Goal: Information Seeking & Learning: Learn about a topic

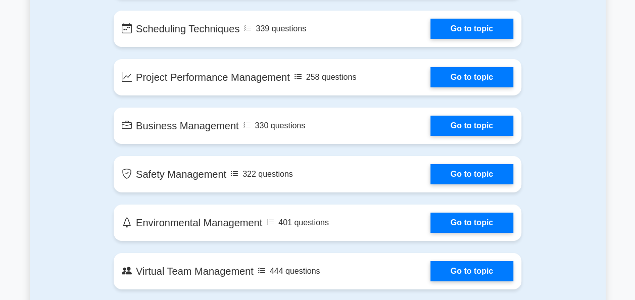
scroll to position [1744, 0]
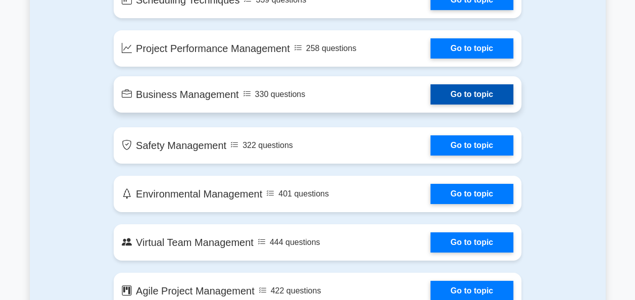
click at [459, 97] on link "Go to topic" at bounding box center [471, 94] width 83 height 20
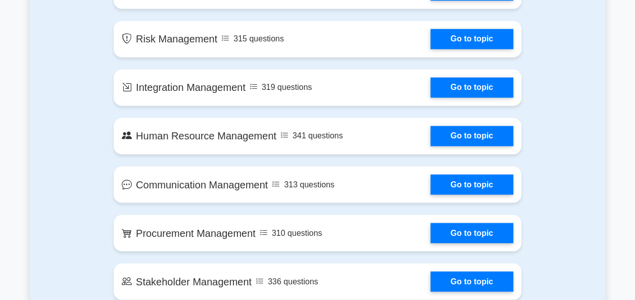
scroll to position [722, 0]
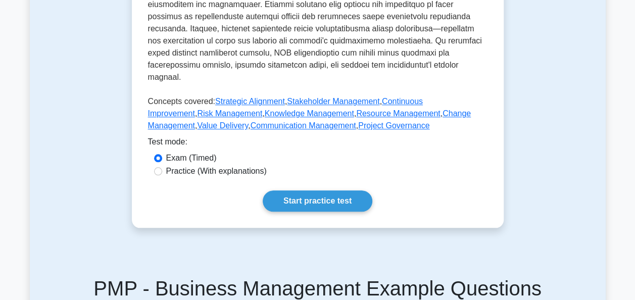
scroll to position [503, 0]
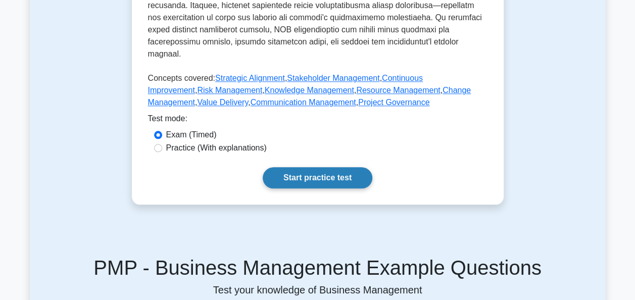
click at [322, 167] on link "Start practice test" at bounding box center [318, 177] width 110 height 21
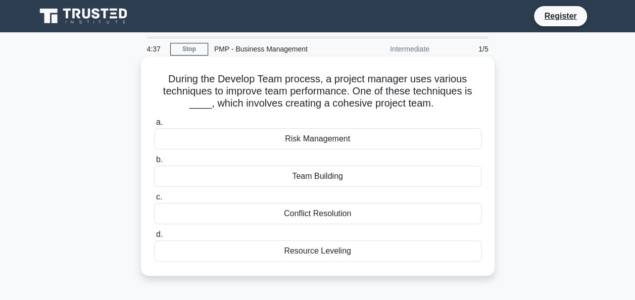
click at [330, 182] on div "Team Building" at bounding box center [317, 176] width 327 height 21
click at [154, 163] on input "b. Team Building" at bounding box center [154, 160] width 0 height 7
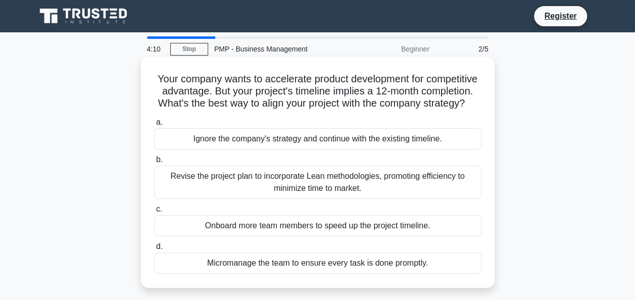
click at [217, 190] on div "Revise the project plan to incorporate Lean methodologies, promoting efficiency…" at bounding box center [317, 182] width 327 height 33
click at [154, 163] on input "b. Revise the project plan to incorporate Lean methodologies, promoting efficie…" at bounding box center [154, 160] width 0 height 7
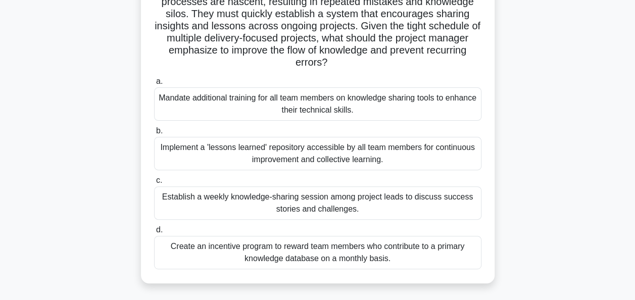
scroll to position [93, 0]
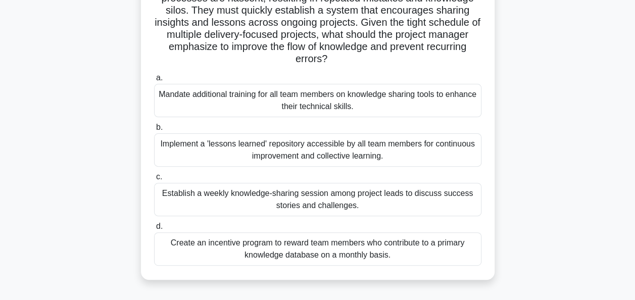
click at [360, 106] on div "Mandate additional training for all team members on knowledge sharing tools to …" at bounding box center [317, 100] width 327 height 33
click at [154, 81] on input "a. Mandate additional training for all team members on knowledge sharing tools …" at bounding box center [154, 78] width 0 height 7
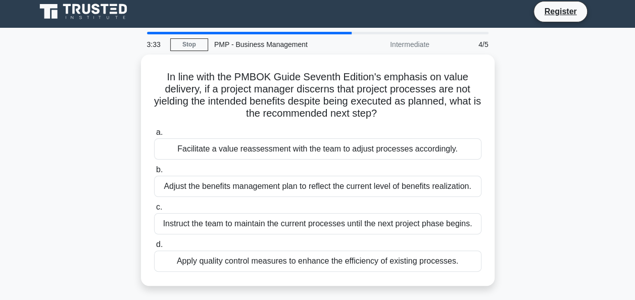
scroll to position [0, 0]
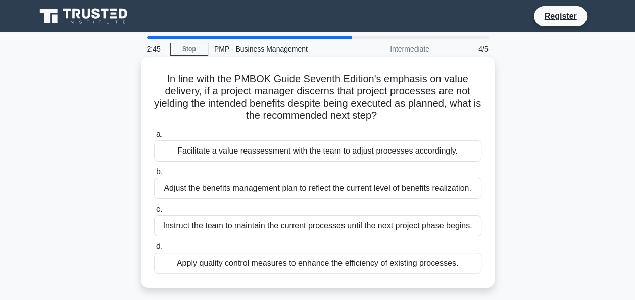
click at [327, 262] on div "Apply quality control measures to enhance the efficiency of existing processes." at bounding box center [317, 262] width 327 height 21
click at [154, 250] on input "d. Apply quality control measures to enhance the efficiency of existing process…" at bounding box center [154, 246] width 0 height 7
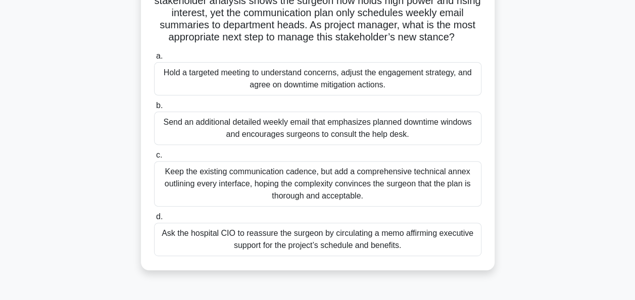
scroll to position [121, 0]
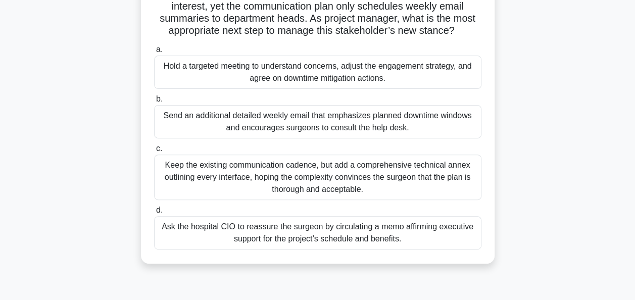
click at [346, 73] on div "Hold a targeted meeting to understand concerns, adjust the engagement strategy,…" at bounding box center [317, 72] width 327 height 33
click at [154, 53] on input "a. Hold a targeted meeting to understand concerns, adjust the engagement strate…" at bounding box center [154, 49] width 0 height 7
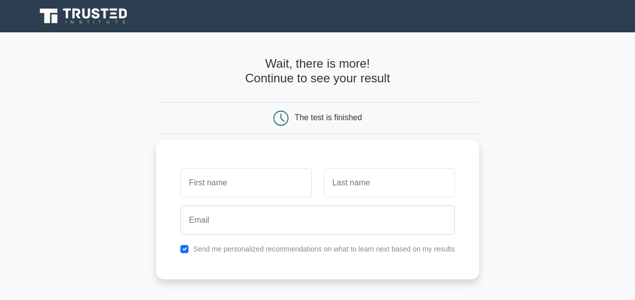
click at [279, 182] on input "text" at bounding box center [245, 182] width 131 height 29
type input "Lily"
type input "Chepkorir"
type input "lilyrono2011@gmail.com"
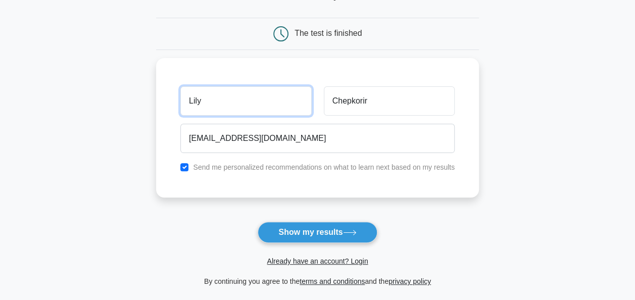
scroll to position [87, 0]
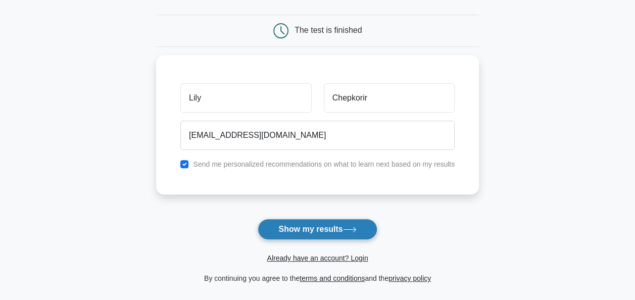
click at [323, 230] on button "Show my results" at bounding box center [317, 229] width 119 height 21
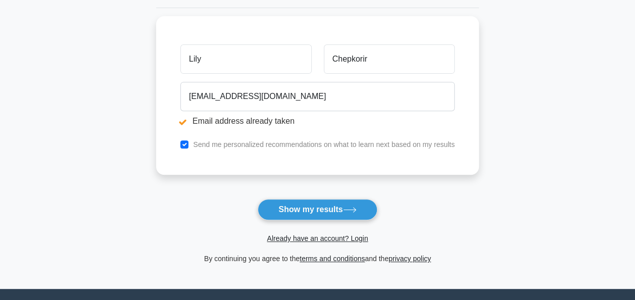
scroll to position [168, 0]
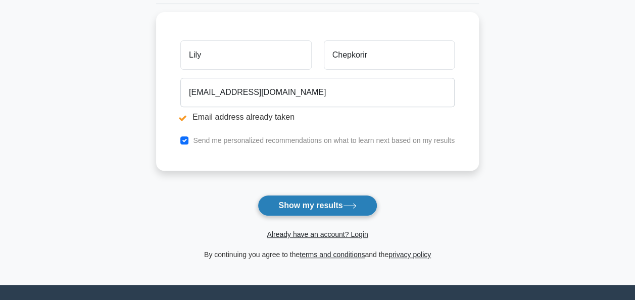
click at [322, 206] on button "Show my results" at bounding box center [317, 205] width 119 height 21
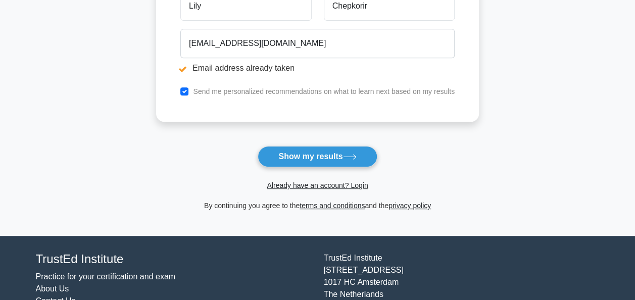
scroll to position [217, 0]
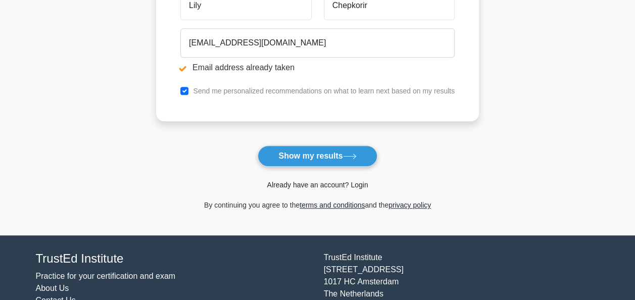
click at [319, 184] on link "Already have an account? Login" at bounding box center [317, 185] width 101 height 8
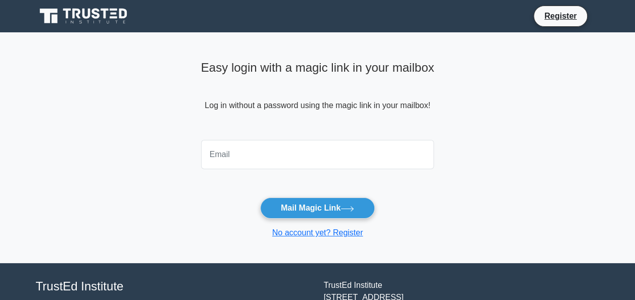
click at [325, 150] on input "email" at bounding box center [317, 154] width 233 height 29
type input "lilyrono2011@gmail.com"
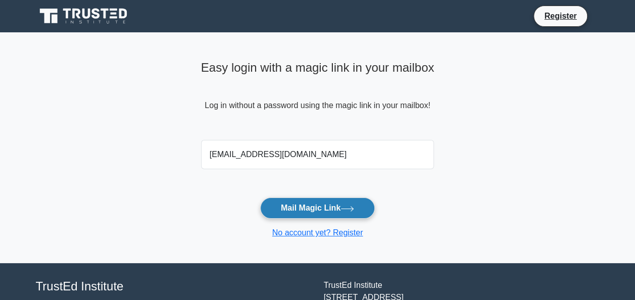
click at [309, 210] on button "Mail Magic Link" at bounding box center [317, 207] width 115 height 21
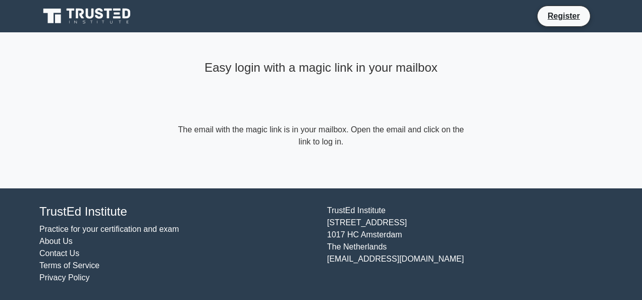
click at [280, 110] on div "Easy login with a magic link in your mailbox" at bounding box center [321, 90] width 291 height 67
